Goal: Task Accomplishment & Management: Use online tool/utility

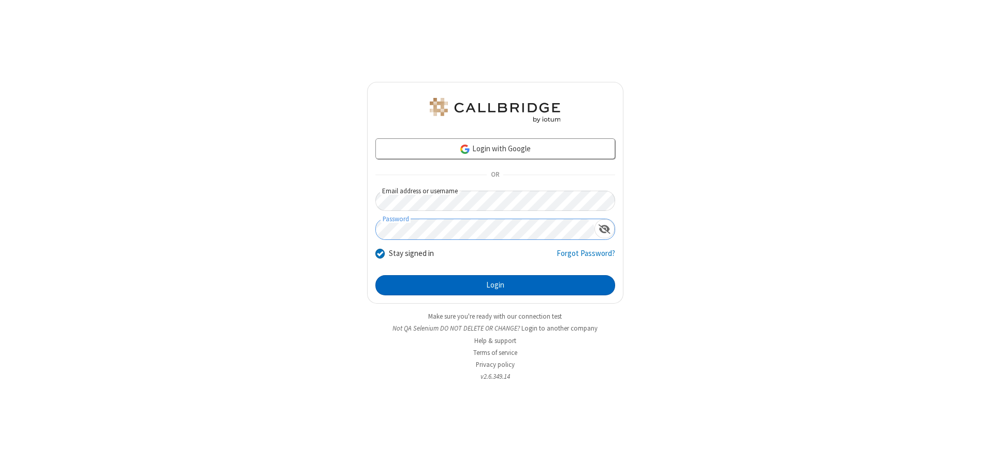
click at [495, 285] on button "Login" at bounding box center [496, 285] width 240 height 21
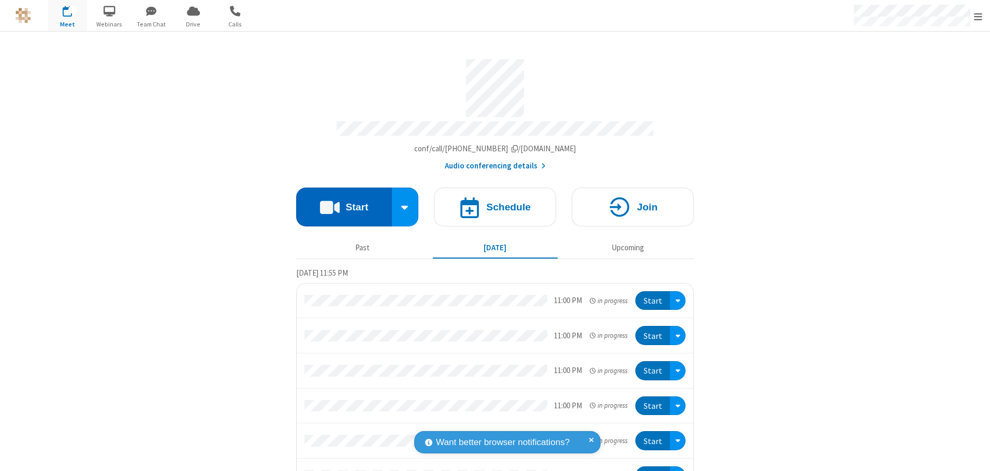
click at [340, 203] on button "Start" at bounding box center [344, 207] width 96 height 39
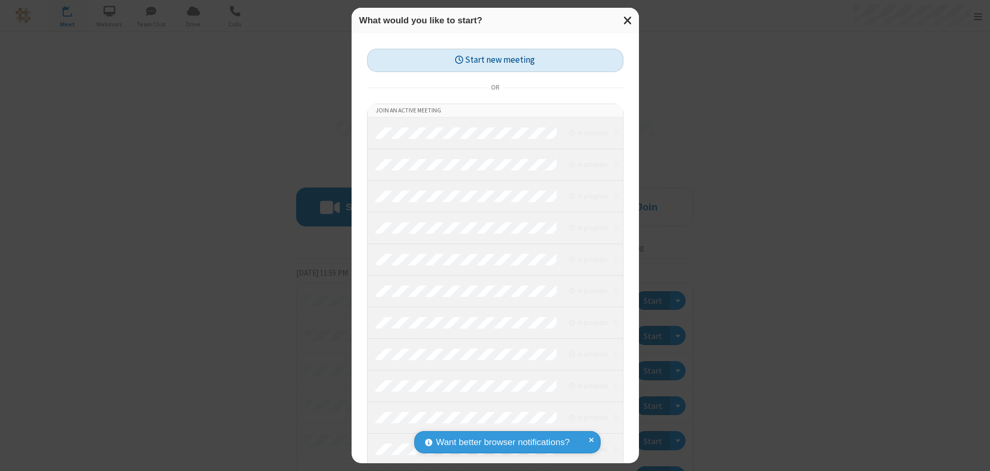
click at [493, 60] on button "Start new meeting" at bounding box center [495, 60] width 256 height 23
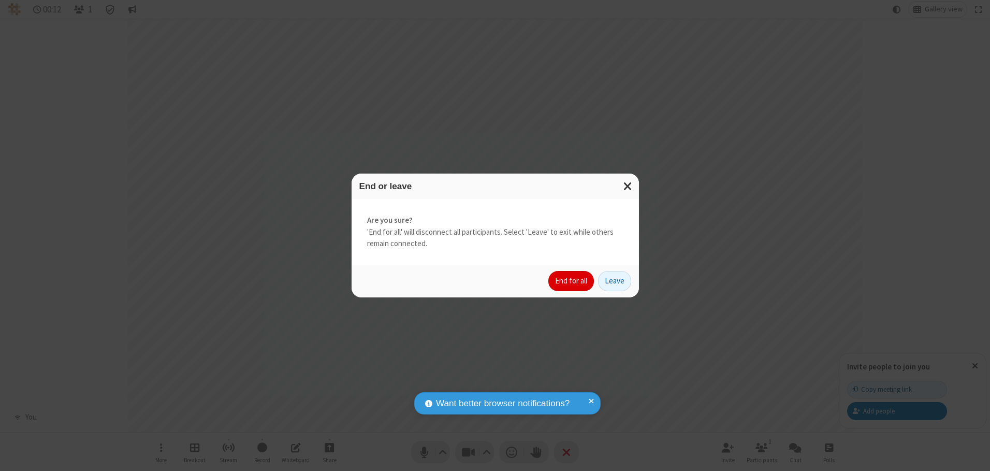
click at [572, 281] on button "End for all" at bounding box center [572, 281] width 46 height 21
